Goal: Transaction & Acquisition: Subscribe to service/newsletter

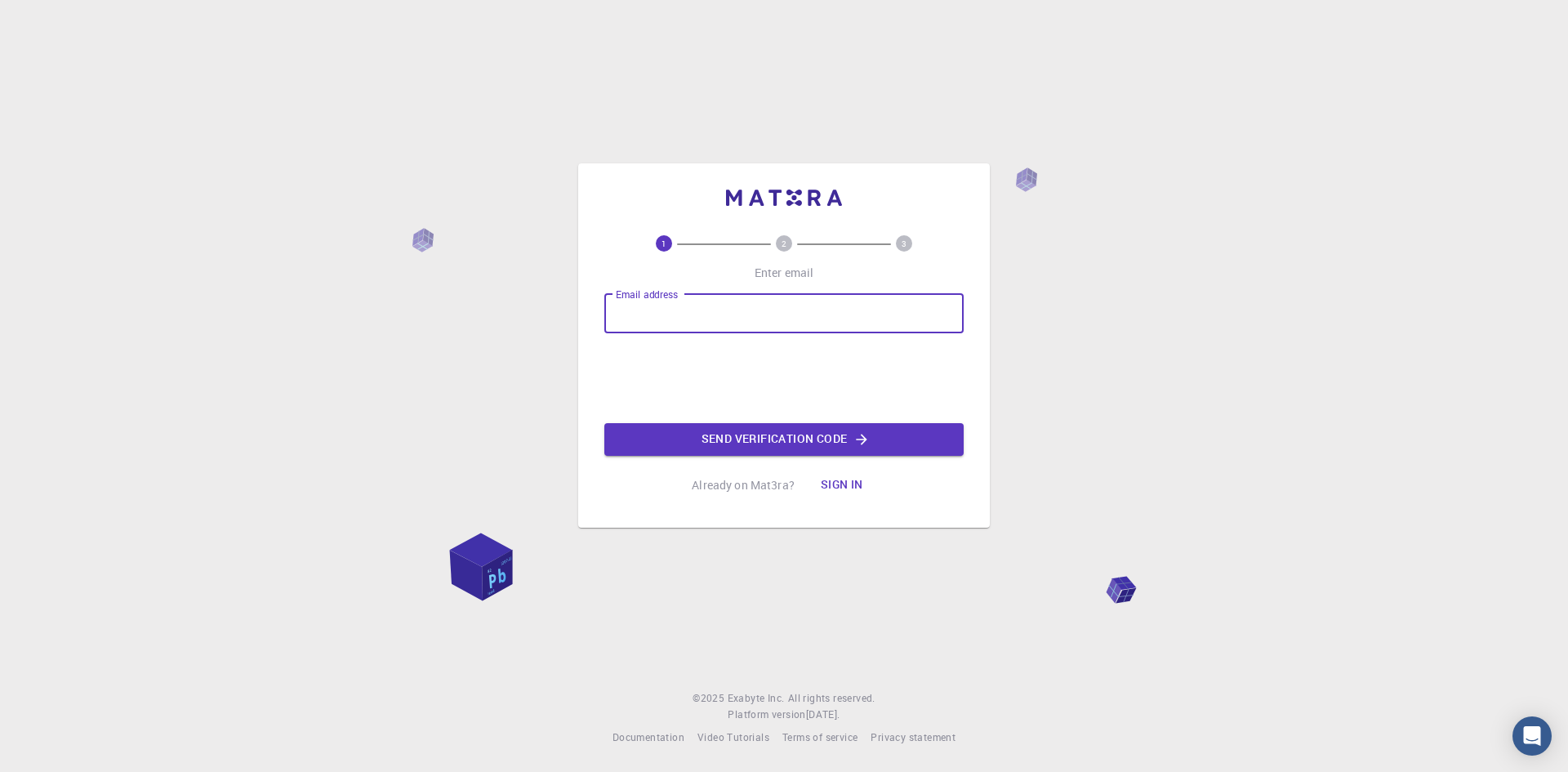
click at [785, 307] on input "Email address" at bounding box center [784, 313] width 360 height 39
drag, startPoint x: 803, startPoint y: 308, endPoint x: 506, endPoint y: 312, distance: 297.0
click at [506, 312] on div "1 2 3 Enter email Email address [PERSON_NAME][EMAIL_ADDRESS][DOMAIN_NAME] Email…" at bounding box center [784, 386] width 1568 height 772
type input "[EMAIL_ADDRESS][DOMAIN_NAME]"
click at [742, 427] on button "Send verification code" at bounding box center [784, 438] width 360 height 33
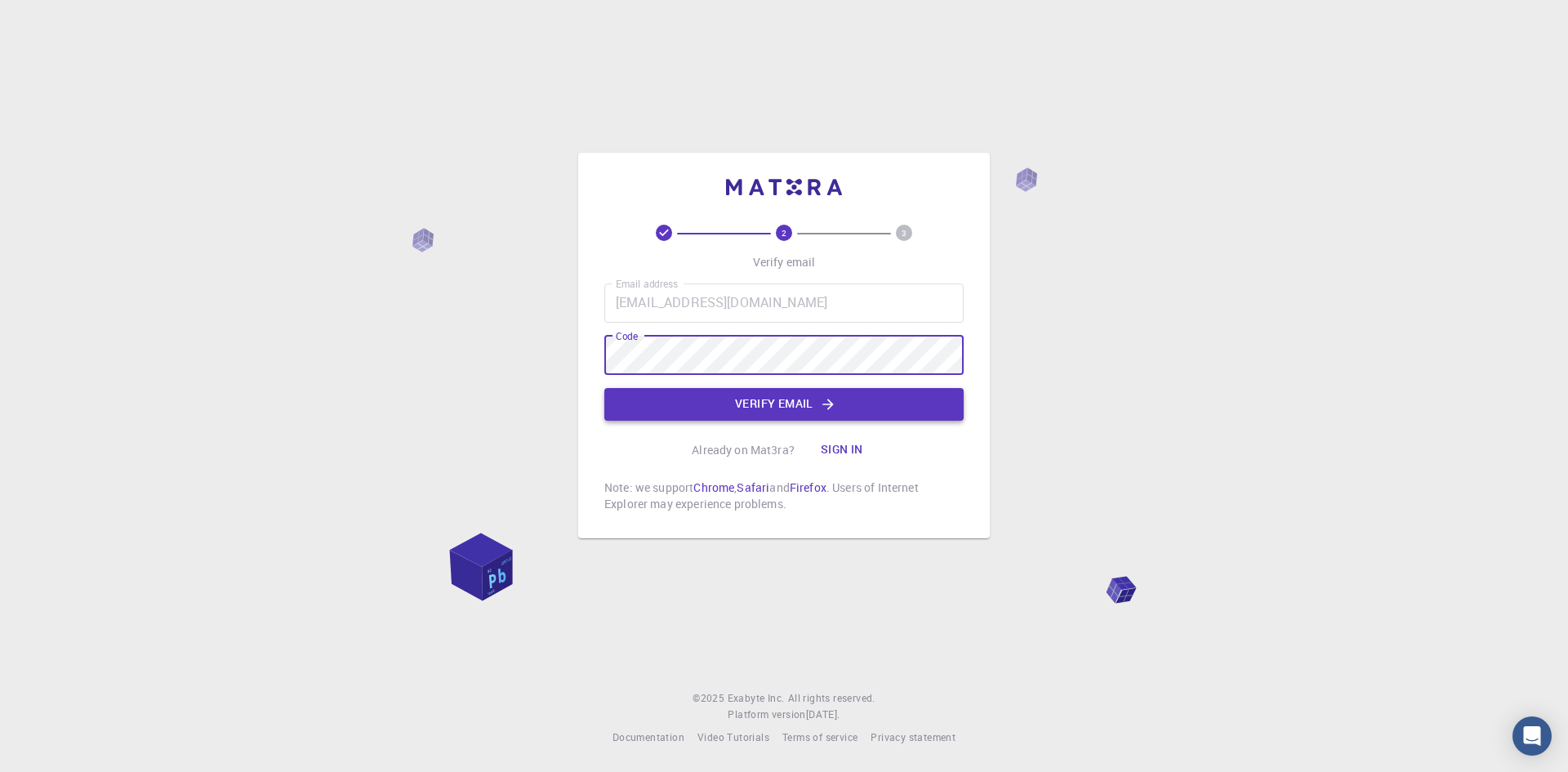
click at [808, 405] on button "Verify email" at bounding box center [784, 403] width 360 height 33
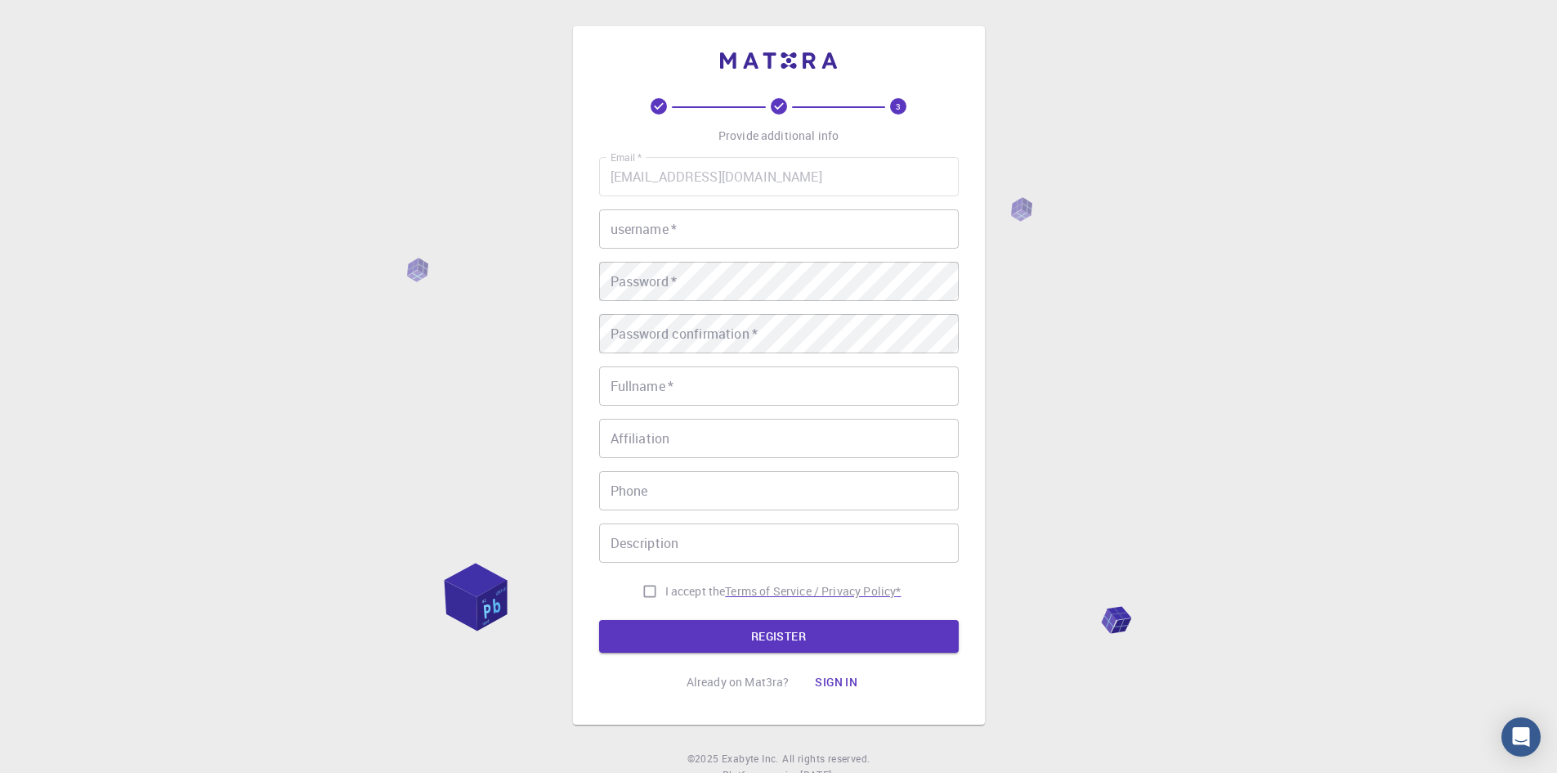
click at [768, 587] on p "Terms of Service / Privacy Policy *" at bounding box center [813, 591] width 176 height 16
click at [638, 591] on input "I accept the Terms of Service / Privacy Policy *" at bounding box center [649, 591] width 31 height 31
checkbox input "true"
